Goal: Task Accomplishment & Management: Manage account settings

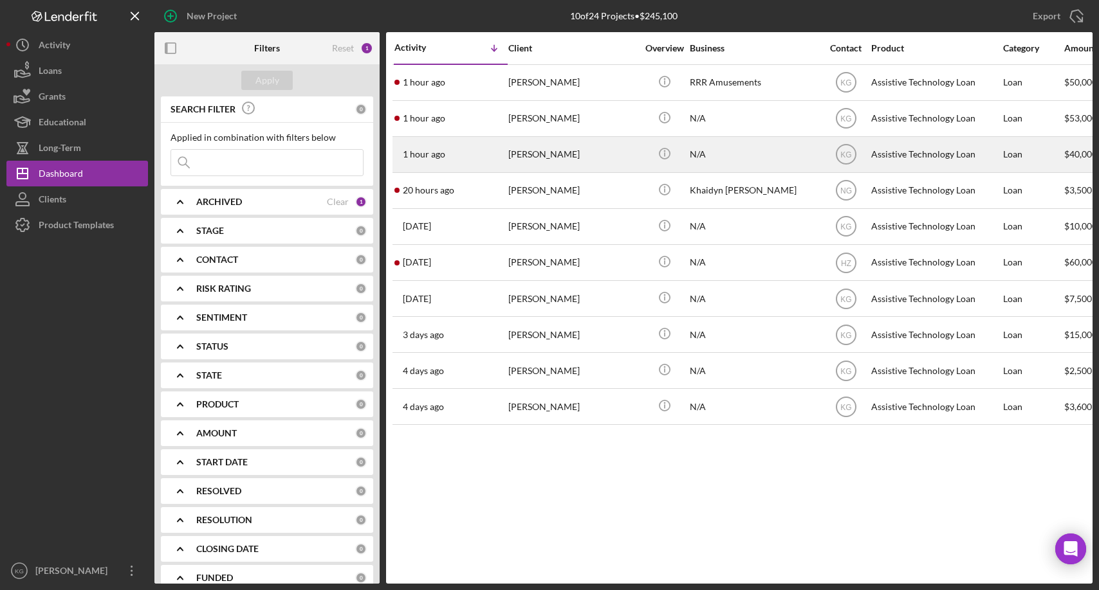
click at [538, 155] on div "[PERSON_NAME]" at bounding box center [572, 155] width 129 height 34
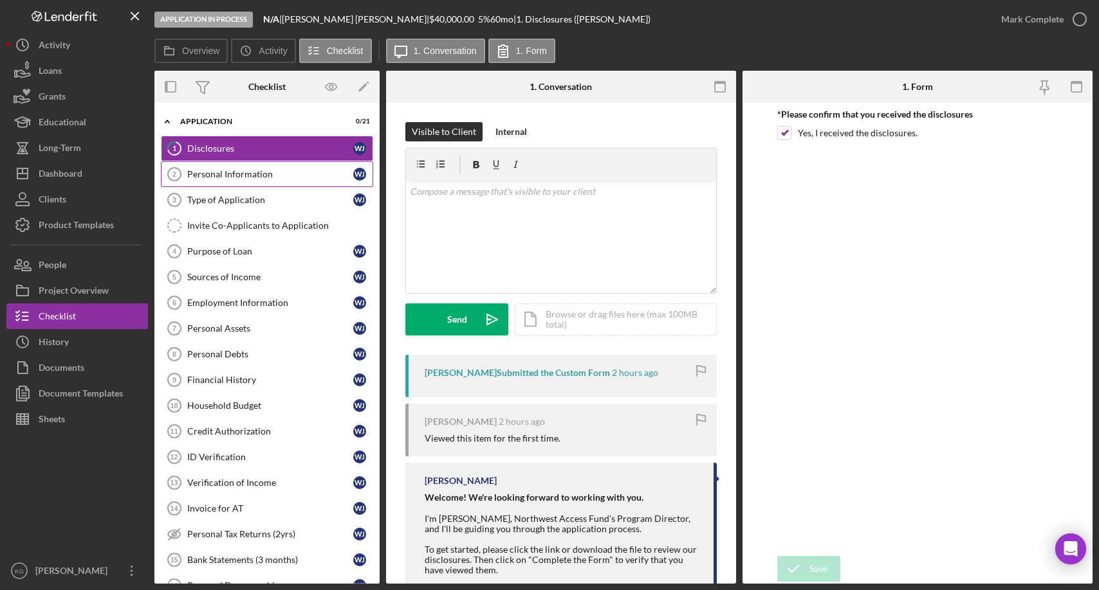
click at [216, 171] on div "Personal Information" at bounding box center [270, 174] width 166 height 10
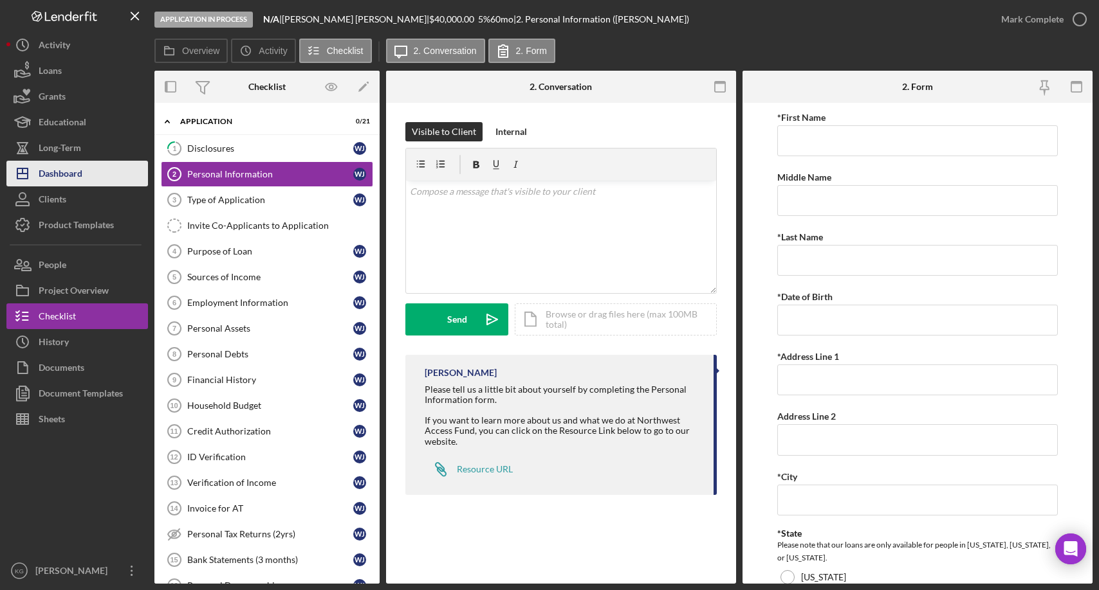
click at [64, 173] on div "Dashboard" at bounding box center [61, 175] width 44 height 29
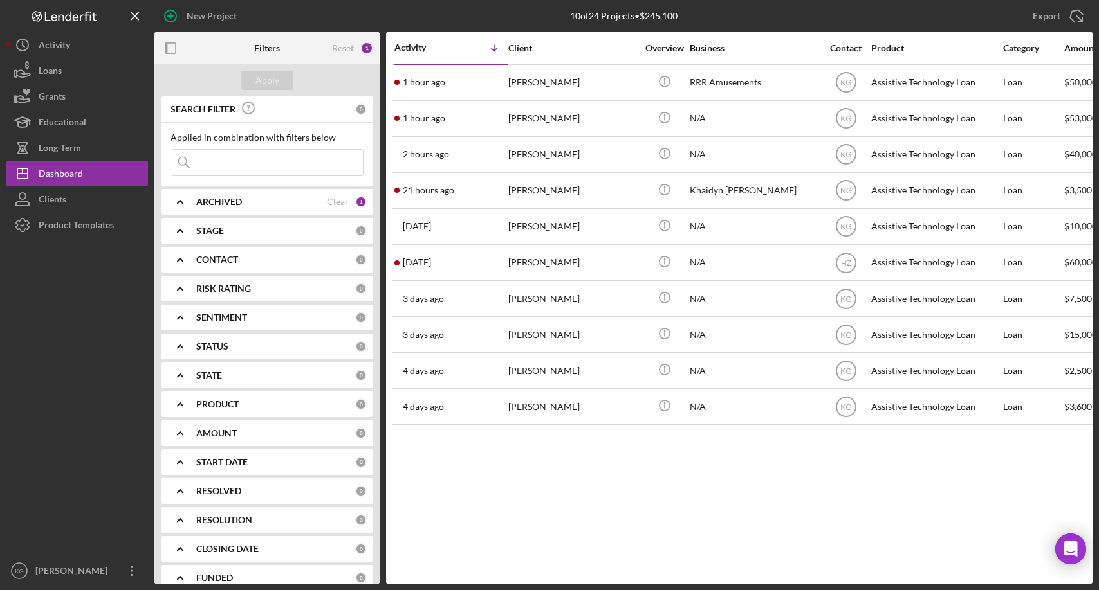
click at [649, 510] on div "Activity Icon/Table Sort Arrow Client Overview Business Contact Product Categor…" at bounding box center [739, 308] width 706 height 552
